Goal: Information Seeking & Learning: Learn about a topic

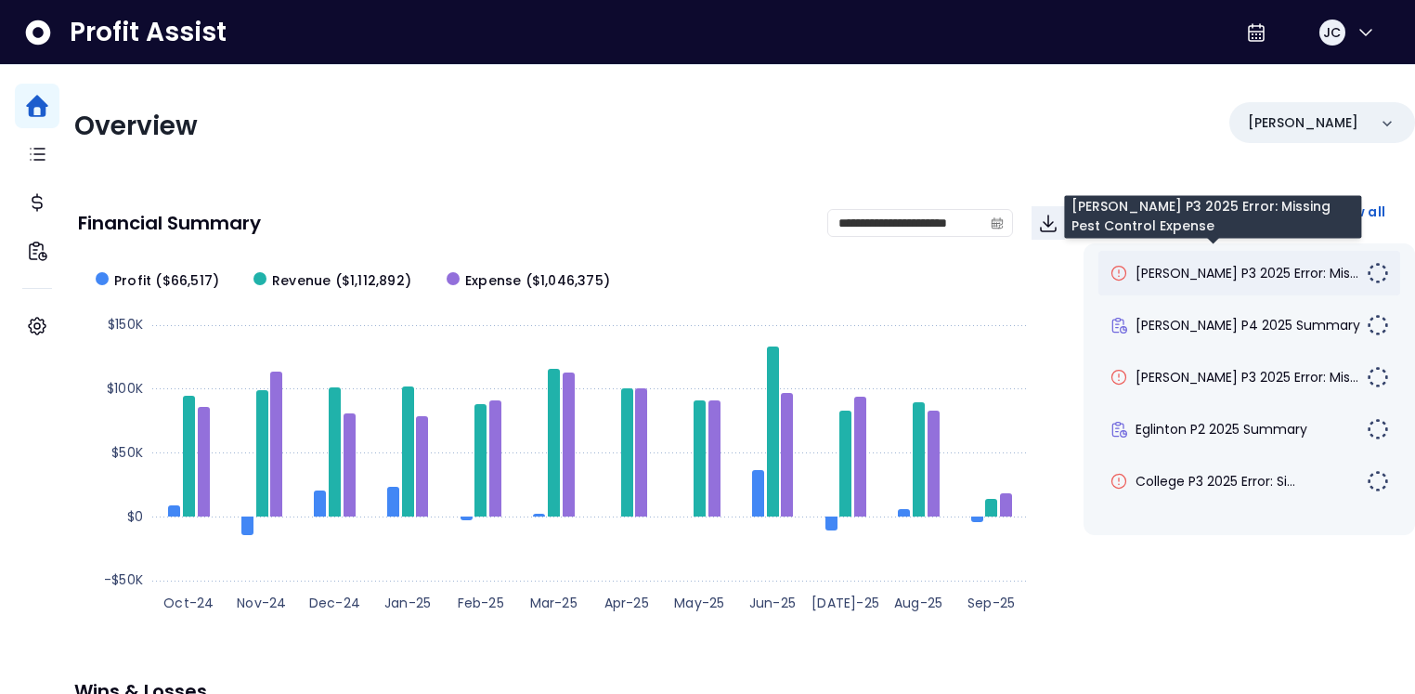
click at [1191, 272] on span "[PERSON_NAME] P3 2025 Error: Mis..." at bounding box center [1247, 273] width 223 height 19
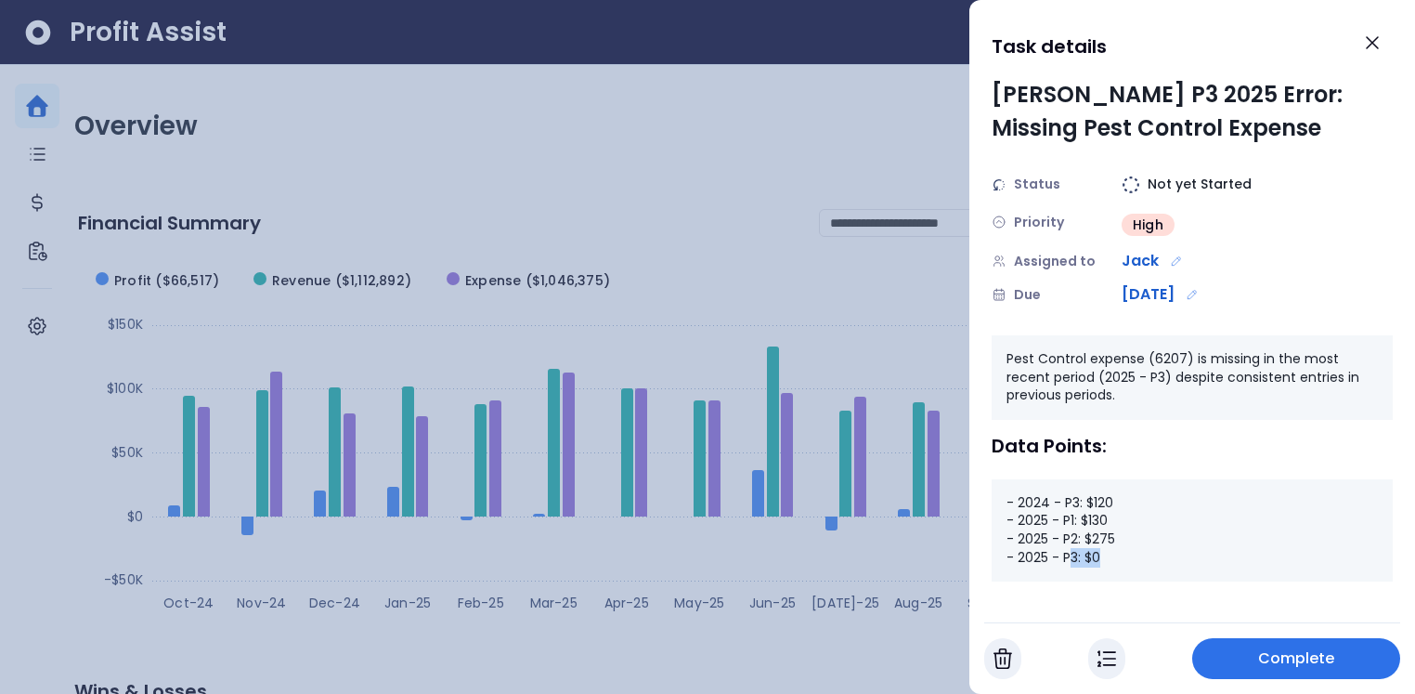
drag, startPoint x: 1109, startPoint y: 555, endPoint x: 1068, endPoint y: 554, distance: 40.9
click at [1068, 554] on div "- 2024 - P3: $120 - 2025 - P1: $130 - 2025 - P2: $275 - 2025 - P3: $0" at bounding box center [1192, 530] width 401 height 102
click at [1373, 41] on icon "Close" at bounding box center [1372, 42] width 11 height 11
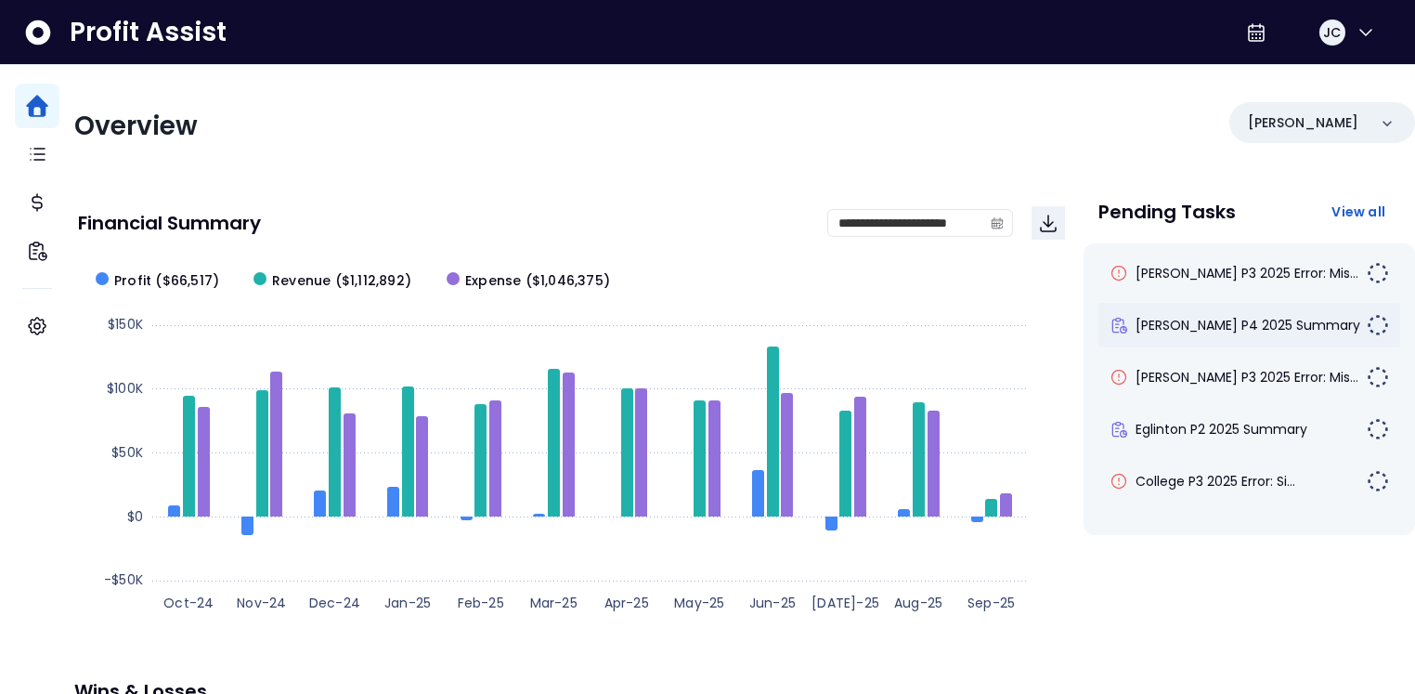
click at [1172, 336] on div "[PERSON_NAME] P4 2025 Summary" at bounding box center [1250, 325] width 302 height 45
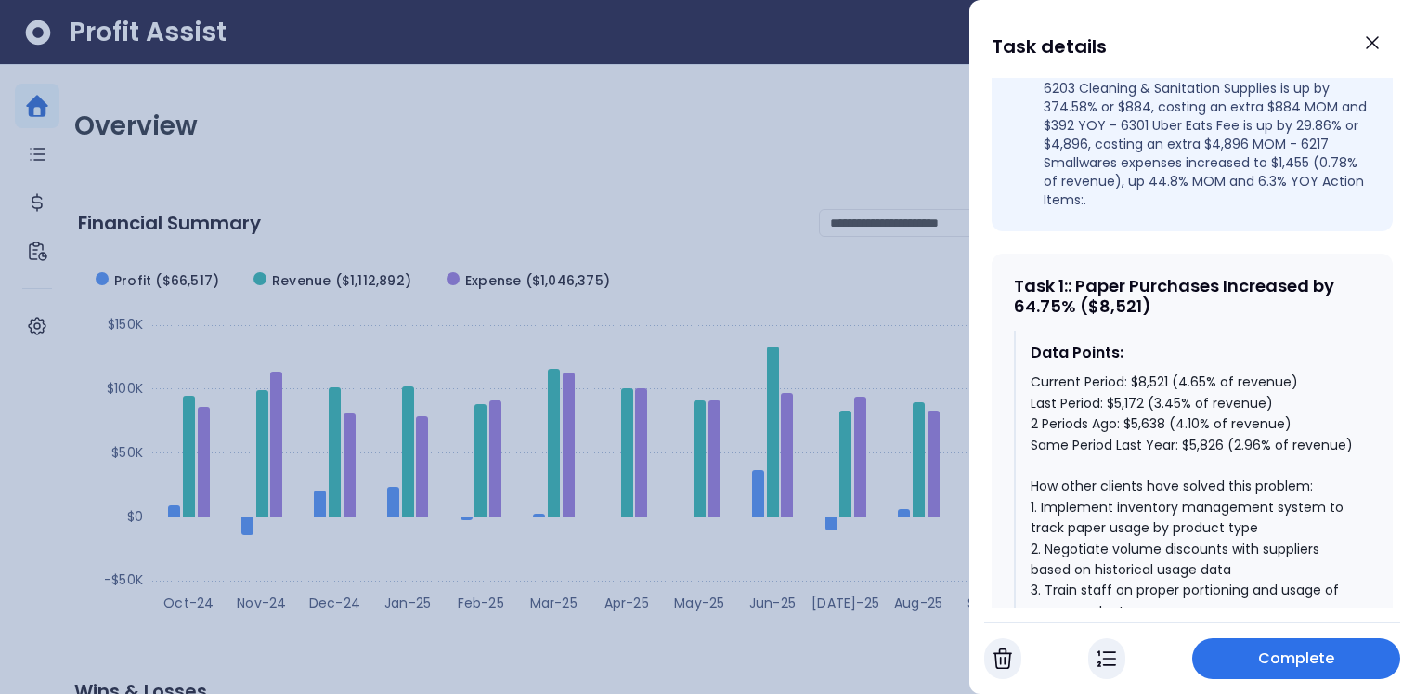
scroll to position [722, 0]
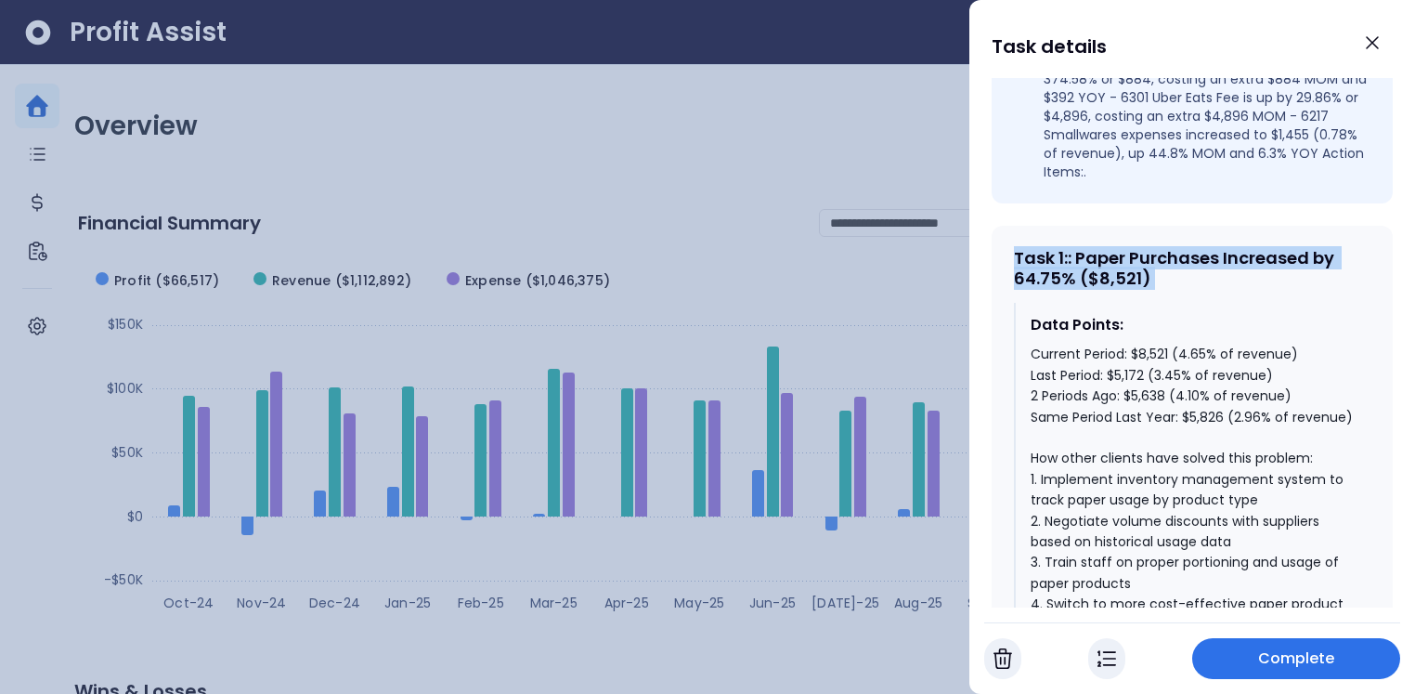
drag, startPoint x: 1012, startPoint y: 224, endPoint x: 1158, endPoint y: 261, distance: 150.5
click at [1158, 261] on div "Task 1 : : Paper Purchases Increased by 64.75% ($8,521) Data Points: Current Pe…" at bounding box center [1192, 588] width 401 height 724
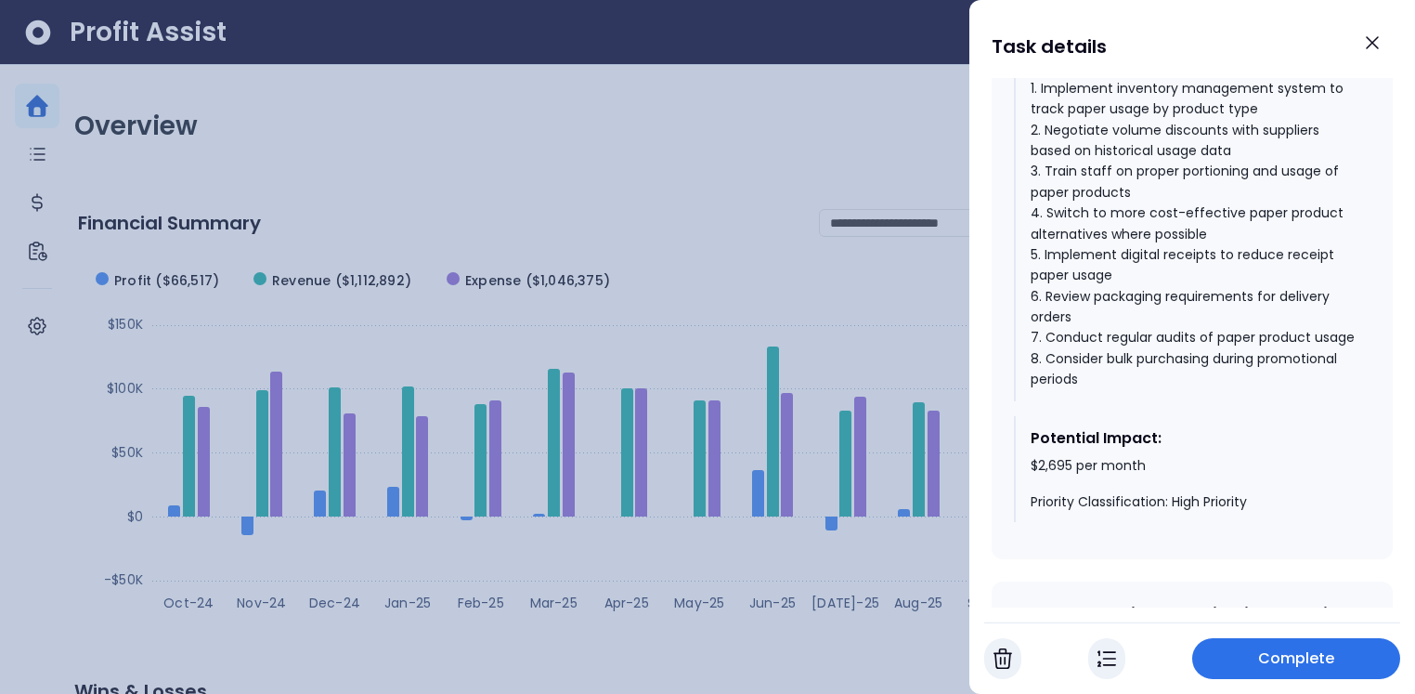
scroll to position [1114, 0]
drag, startPoint x: 1029, startPoint y: 472, endPoint x: 1156, endPoint y: 473, distance: 127.2
click at [1156, 473] on div "Potential Impact: $2,695 per month Priority Classification: High Priority" at bounding box center [1192, 468] width 357 height 107
click at [1368, 46] on icon "Close" at bounding box center [1372, 43] width 22 height 22
